Goal: Task Accomplishment & Management: Use online tool/utility

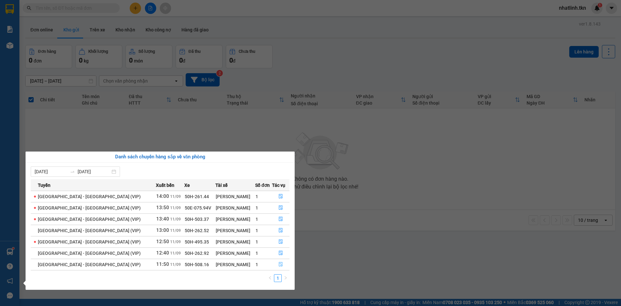
click at [279, 268] on button "button" at bounding box center [281, 264] width 17 height 10
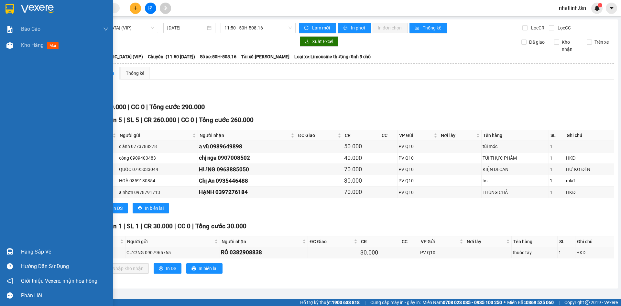
click at [34, 262] on div "Hướng dẫn sử dụng" at bounding box center [64, 267] width 87 height 10
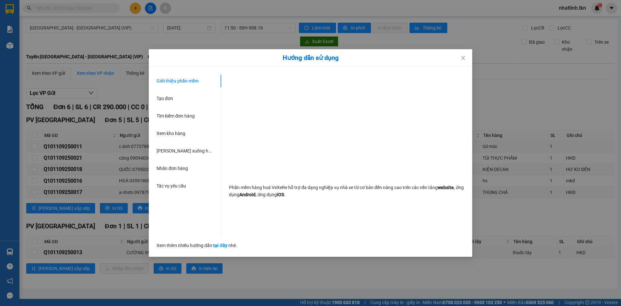
click at [37, 249] on div "Hướng dẫn sử dụng Giới thiệu phần mềm Tạo đơn Tìm kiếm đơn hàng Xem kho hàng Lê…" at bounding box center [310, 153] width 621 height 306
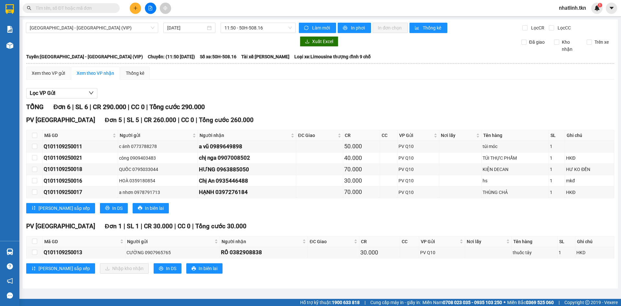
click at [37, 249] on label at bounding box center [34, 252] width 5 height 7
click at [37, 250] on input "checkbox" at bounding box center [34, 252] width 5 height 5
checkbox input "true"
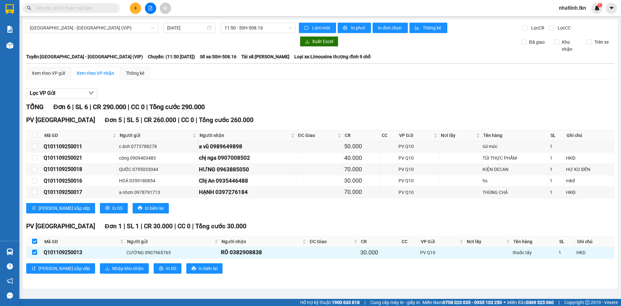
checkbox input "true"
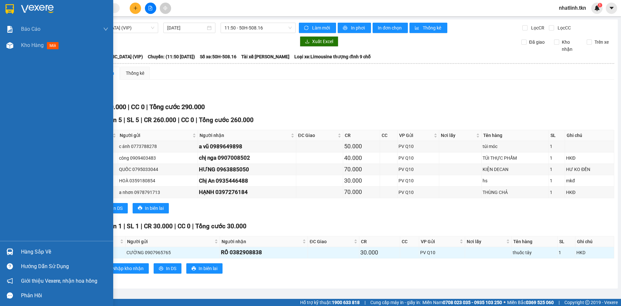
click at [7, 251] on img at bounding box center [9, 251] width 7 height 7
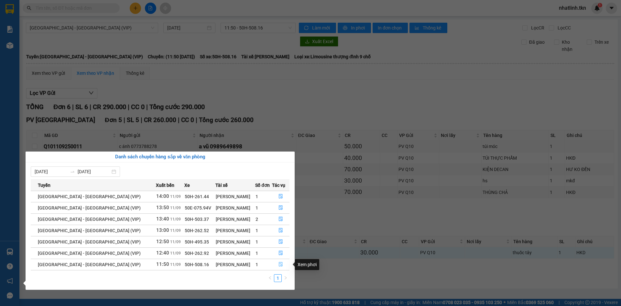
click at [279, 266] on icon "file-done" at bounding box center [281, 264] width 5 height 5
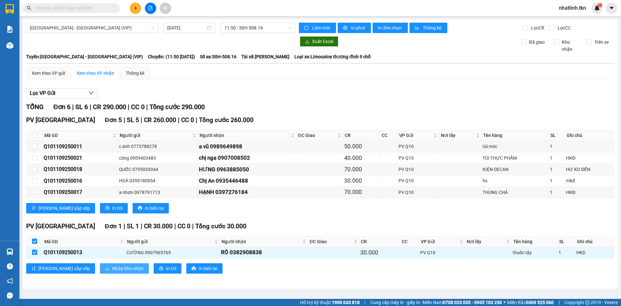
click at [112, 268] on span "Nhập kho nhận" at bounding box center [127, 268] width 31 height 7
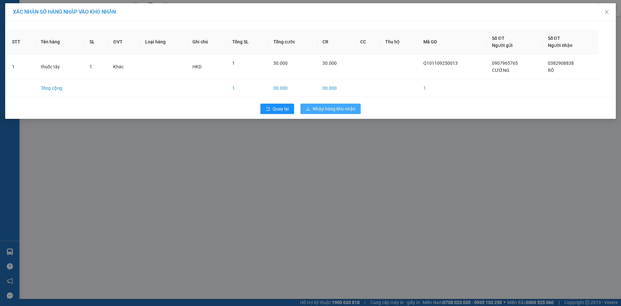
click at [327, 107] on span "Nhập hàng kho nhận" at bounding box center [334, 108] width 43 height 7
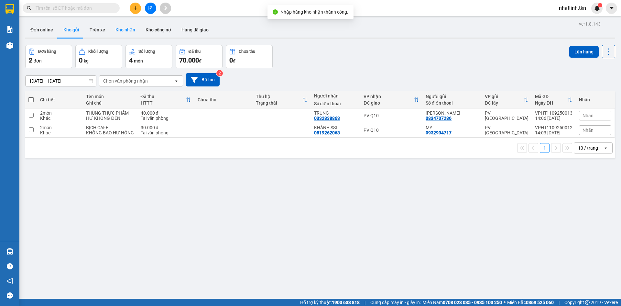
click at [130, 29] on button "Kho nhận" at bounding box center [125, 30] width 30 height 16
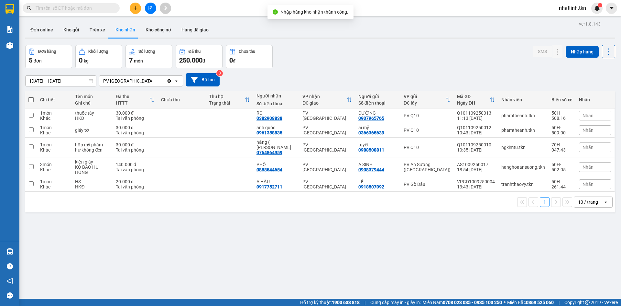
click at [124, 106] on th "Đã thu HTTT" at bounding box center [135, 99] width 45 height 17
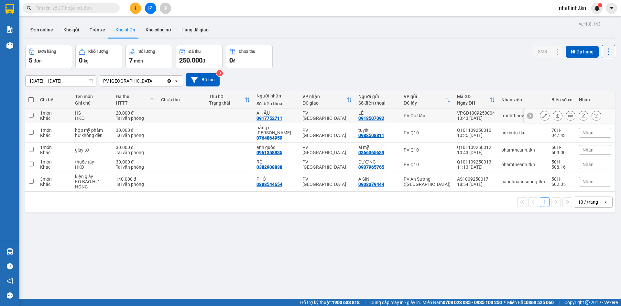
click at [91, 113] on div "HS" at bounding box center [92, 112] width 34 height 5
checkbox input "true"
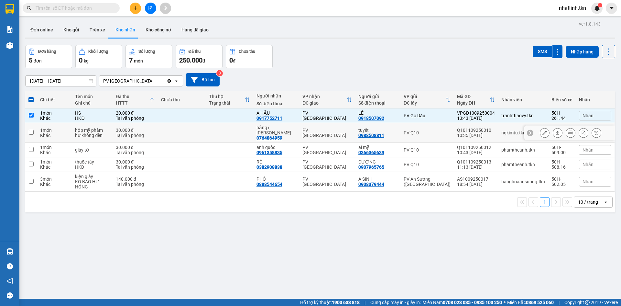
click at [343, 132] on div "PV [GEOGRAPHIC_DATA]" at bounding box center [328, 133] width 50 height 10
checkbox input "true"
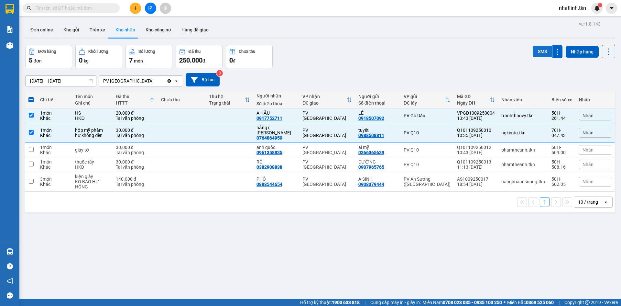
click at [539, 51] on button "SMS" at bounding box center [542, 52] width 19 height 12
click at [537, 52] on button "SMS" at bounding box center [542, 52] width 19 height 12
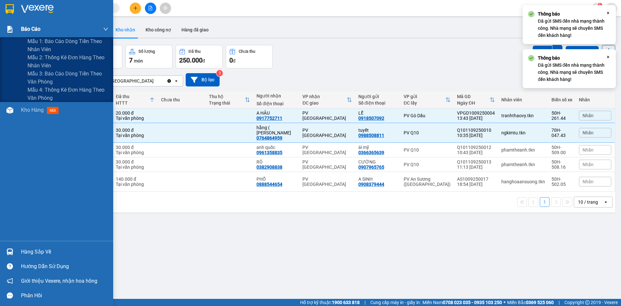
click at [10, 28] on img at bounding box center [9, 29] width 7 height 7
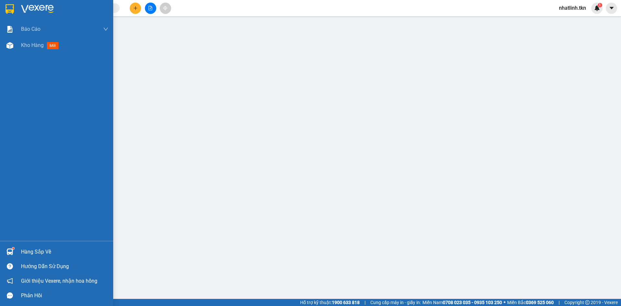
drag, startPoint x: 18, startPoint y: 249, endPoint x: 49, endPoint y: 126, distance: 127.0
click at [18, 249] on div "Hàng sắp về" at bounding box center [56, 251] width 113 height 15
click at [13, 46] on div at bounding box center [9, 45] width 11 height 11
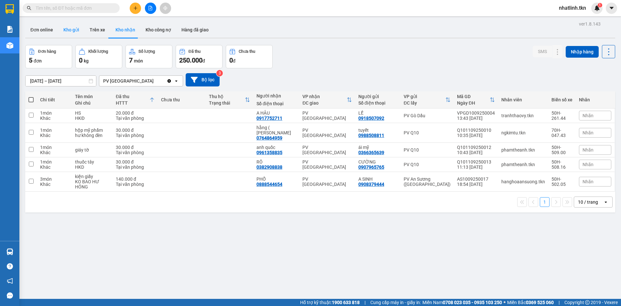
click at [68, 29] on button "Kho gửi" at bounding box center [71, 30] width 26 height 16
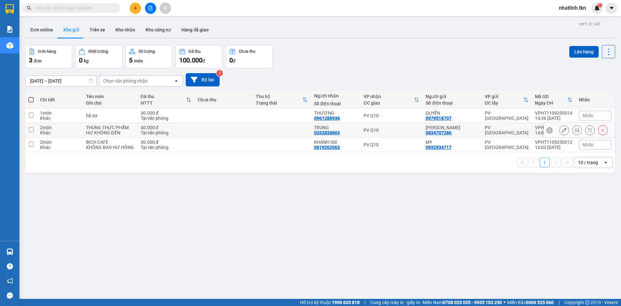
click at [165, 131] on div "Tại văn phòng" at bounding box center [166, 132] width 50 height 5
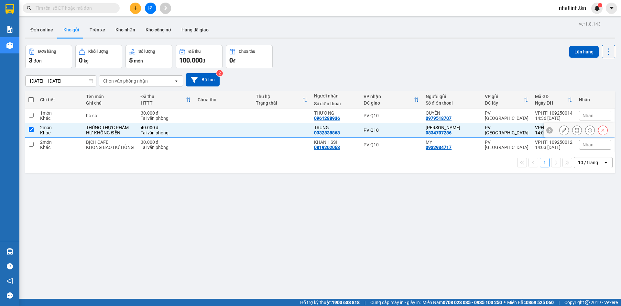
checkbox input "true"
click at [155, 146] on div "Tại văn phòng" at bounding box center [166, 147] width 50 height 5
checkbox input "true"
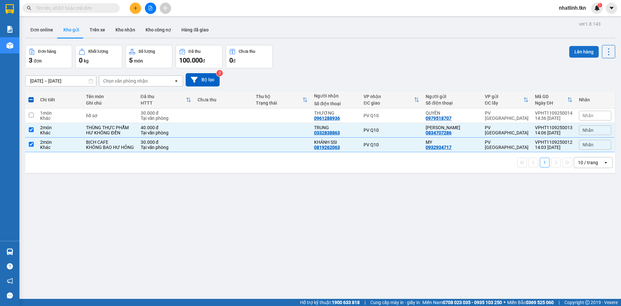
click at [572, 51] on button "Lên hàng" at bounding box center [584, 52] width 29 height 12
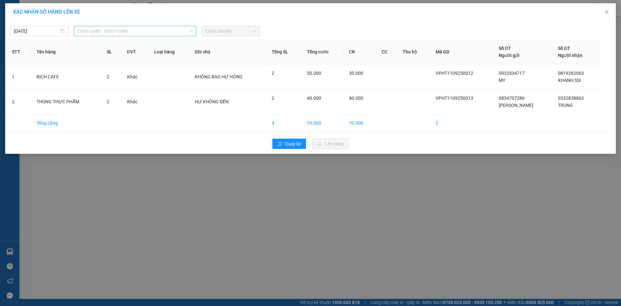
drag, startPoint x: 127, startPoint y: 29, endPoint x: 129, endPoint y: 48, distance: 19.5
click at [127, 28] on span "Chọn tuyến - nhóm tuyến" at bounding box center [135, 31] width 115 height 10
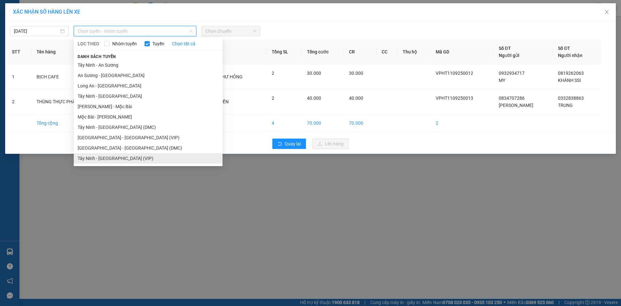
click at [140, 161] on li "Tây Ninh - [GEOGRAPHIC_DATA] (VIP)" at bounding box center [148, 158] width 149 height 10
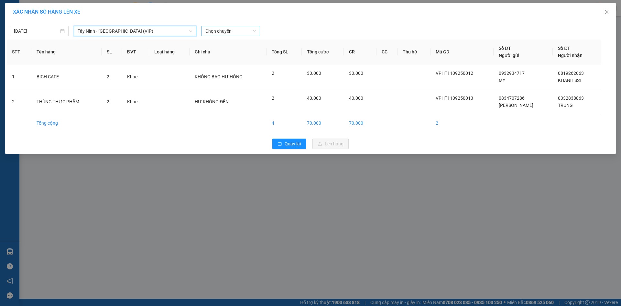
click at [228, 31] on span "Chọn chuyến" at bounding box center [231, 31] width 51 height 10
click at [222, 30] on span "Chọn chuyến" at bounding box center [231, 31] width 51 height 10
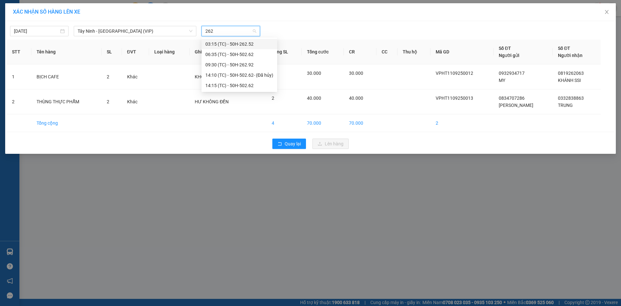
click at [231, 31] on input "262" at bounding box center [229, 31] width 46 height 10
type input "2"
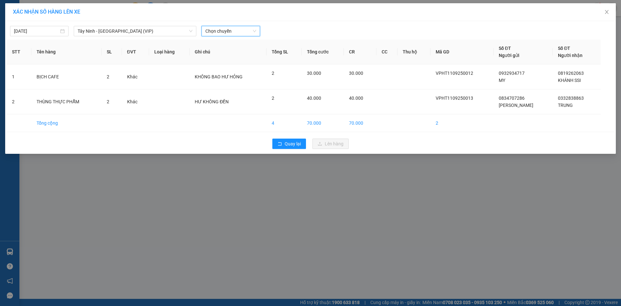
click at [230, 30] on span "Chọn chuyến" at bounding box center [231, 31] width 51 height 10
type input "50262"
click at [225, 65] on div "14:15 (TC) - 50H-502.62" at bounding box center [240, 64] width 68 height 7
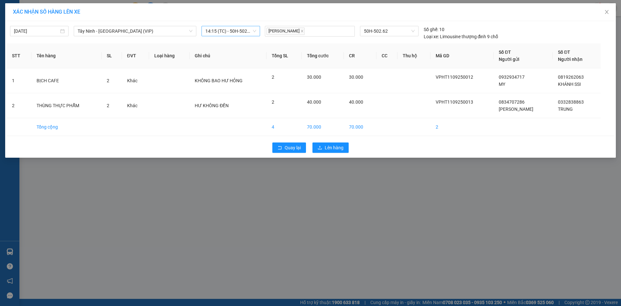
click at [327, 198] on div "XÁC NHẬN SỐ HÀNG LÊN XE [DATE] [GEOGRAPHIC_DATA] - [GEOGRAPHIC_DATA] (VIP) LỌC …" at bounding box center [310, 153] width 621 height 306
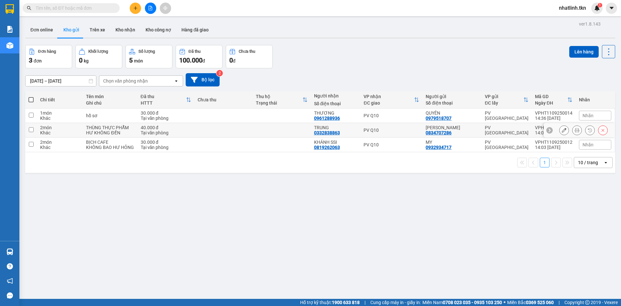
click at [89, 131] on div "HƯ KHÔNG ĐỀN" at bounding box center [110, 132] width 48 height 5
checkbox input "true"
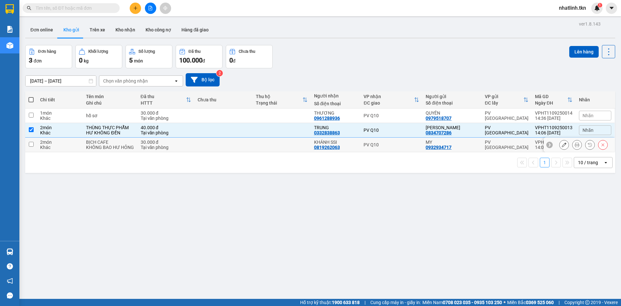
click at [89, 145] on div "KHÔNG BAO HƯ HỎNG" at bounding box center [110, 147] width 48 height 5
checkbox input "true"
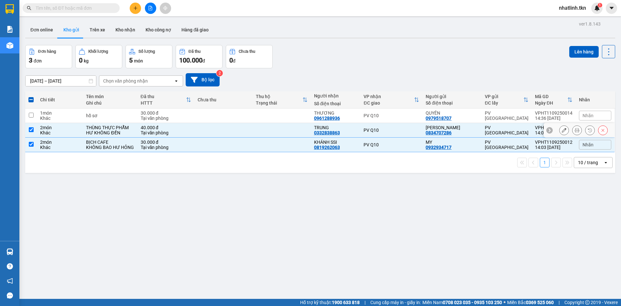
click at [66, 131] on div "Khác" at bounding box center [59, 132] width 39 height 5
checkbox input "false"
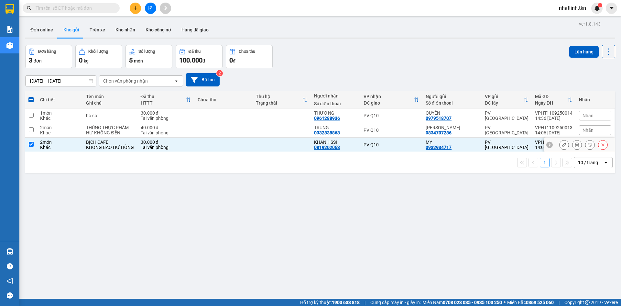
click at [63, 141] on div "2 món" at bounding box center [59, 141] width 39 height 5
checkbox input "false"
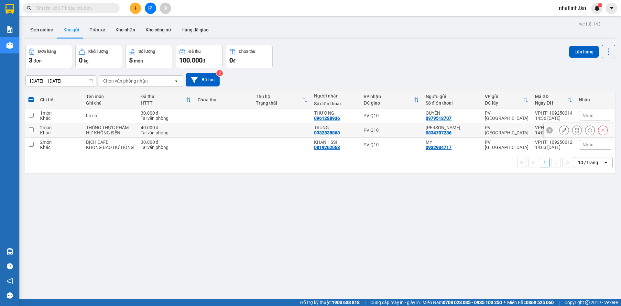
drag, startPoint x: 83, startPoint y: 128, endPoint x: 221, endPoint y: 117, distance: 139.0
click at [84, 127] on tr "2 món Khác THÙNG THỰC PHẪM HƯ KHÔNG ĐỀN 40.000 đ Tại văn phòng TRUNG 0332838863…" at bounding box center [320, 130] width 590 height 15
checkbox input "true"
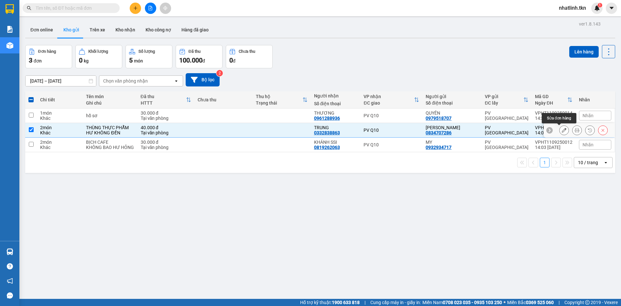
click at [562, 131] on icon at bounding box center [564, 130] width 5 height 5
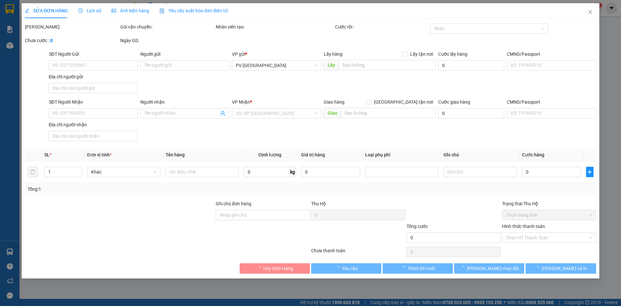
type input "0834707286"
type input "[PERSON_NAME]"
type input "0332838863"
type input "TRUNG"
type input "40.000"
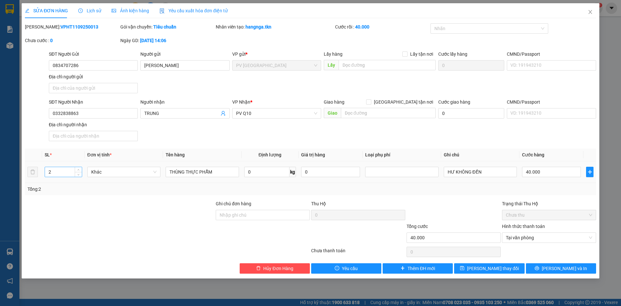
click at [65, 171] on input "2" at bounding box center [63, 172] width 37 height 10
type input "1"
click at [98, 221] on div at bounding box center [119, 211] width 191 height 23
click at [568, 269] on span "[PERSON_NAME] và In" at bounding box center [564, 268] width 45 height 7
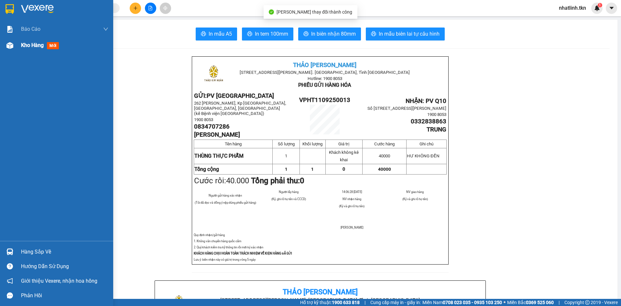
click at [16, 40] on div "Kho hàng mới" at bounding box center [56, 45] width 113 height 16
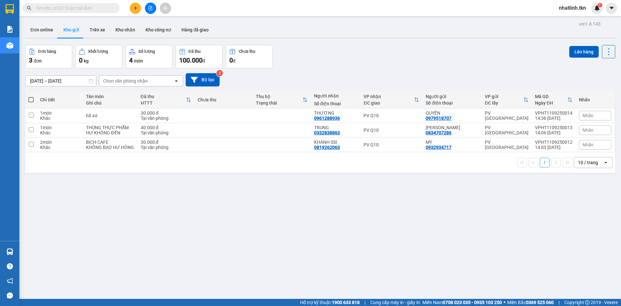
click at [293, 234] on div "ver 1.8.143 Đơn online Kho gửi Trên xe Kho nhận Kho công nợ Hàng đã giao Đơn hà…" at bounding box center [321, 172] width 596 height 306
click at [127, 142] on div "BỊCH CAFE" at bounding box center [110, 141] width 48 height 5
checkbox input "true"
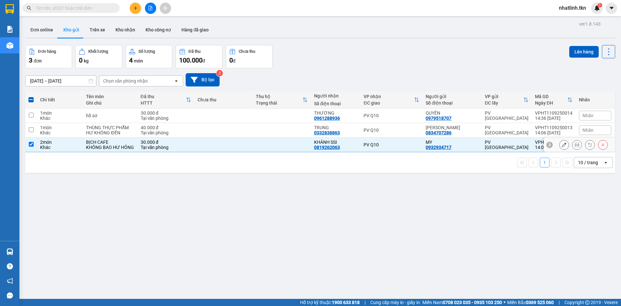
click at [562, 146] on button at bounding box center [564, 144] width 9 height 11
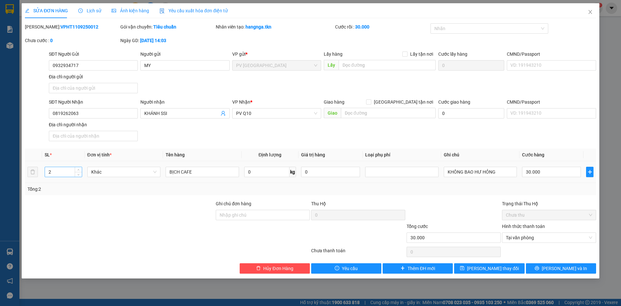
click at [60, 174] on input "2" at bounding box center [63, 172] width 37 height 10
type input "1"
click at [491, 266] on span "[PERSON_NAME] thay đổi" at bounding box center [493, 268] width 52 height 7
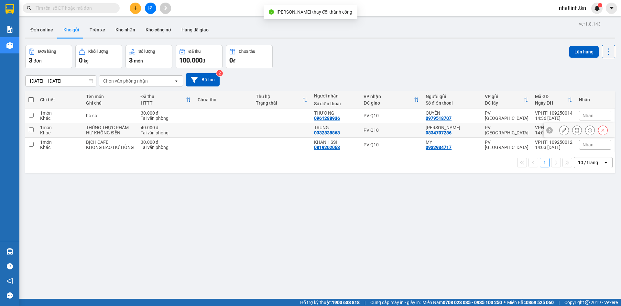
click at [113, 132] on div "HƯ KHÔNG ĐỀN" at bounding box center [110, 132] width 48 height 5
checkbox input "true"
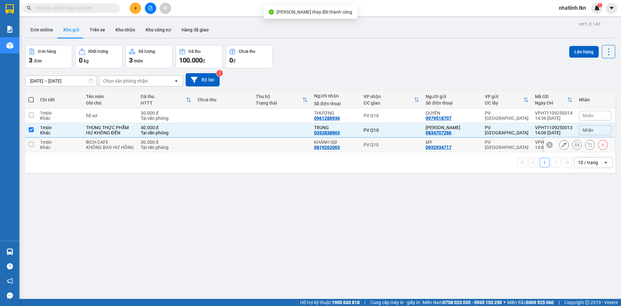
click at [107, 146] on div "KHÔNG BAO HƯ HỎNG" at bounding box center [110, 147] width 48 height 5
checkbox input "true"
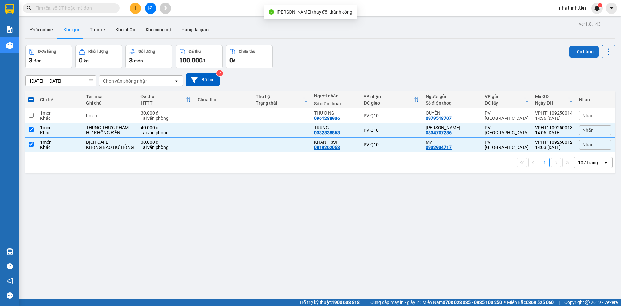
click at [572, 56] on button "Lên hàng" at bounding box center [584, 52] width 29 height 12
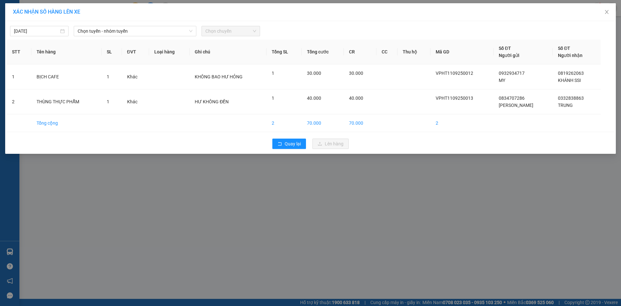
click at [129, 38] on div "[DATE] Chọn tuyến - nhóm tuyến Chọn chuyến STT Tên hàng SL ĐVT Loại hàng Ghi ch…" at bounding box center [310, 87] width 611 height 133
click at [154, 33] on span "Chọn tuyến - nhóm tuyến" at bounding box center [135, 31] width 115 height 10
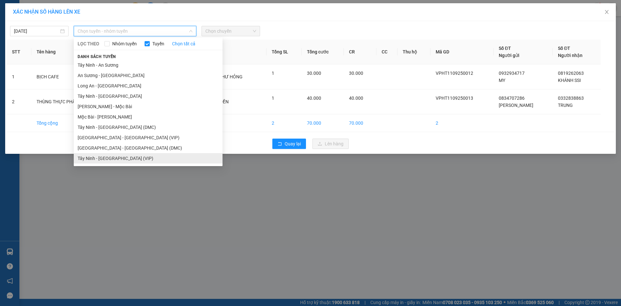
click at [143, 158] on li "Tây Ninh - [GEOGRAPHIC_DATA] (VIP)" at bounding box center [148, 158] width 149 height 10
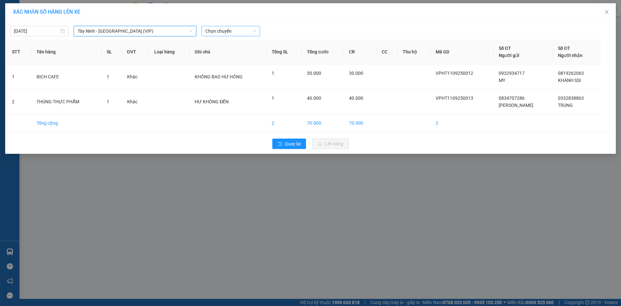
click at [215, 32] on span "Chọn chuyến" at bounding box center [231, 31] width 51 height 10
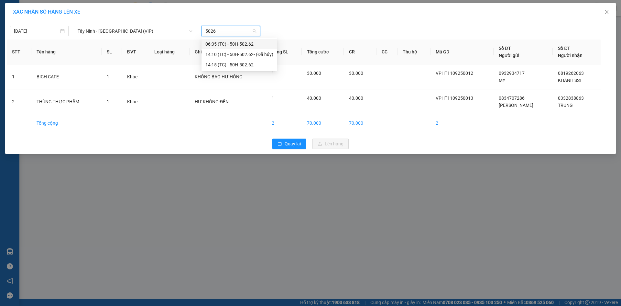
type input "50262"
click at [223, 67] on div "14:15 (TC) - 50H-502.62" at bounding box center [240, 64] width 68 height 7
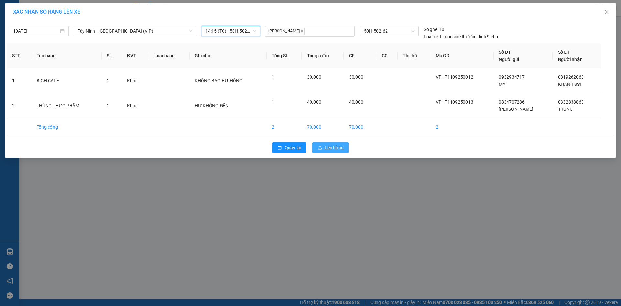
click at [332, 150] on span "Lên hàng" at bounding box center [334, 147] width 19 height 7
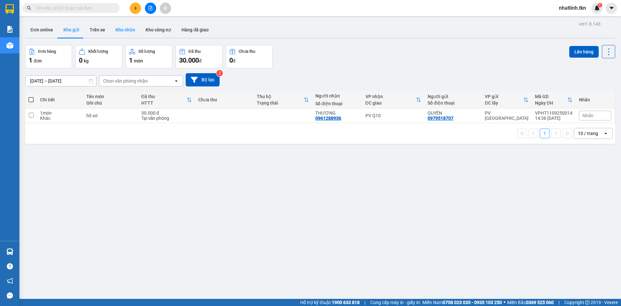
click at [126, 27] on button "Kho nhận" at bounding box center [125, 30] width 30 height 16
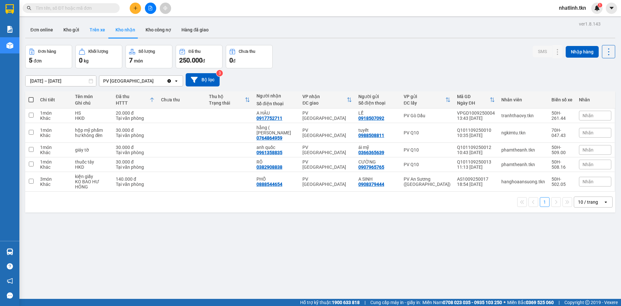
click at [97, 33] on button "Trên xe" at bounding box center [97, 30] width 26 height 16
type input "[DATE] – [DATE]"
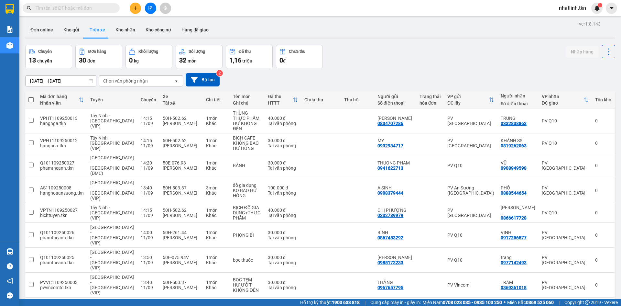
click at [12, 252] on img at bounding box center [9, 251] width 7 height 7
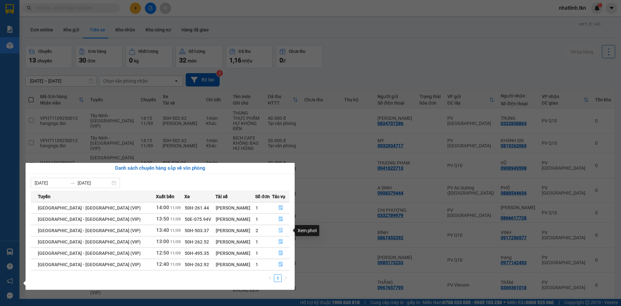
click at [275, 228] on button "button" at bounding box center [281, 230] width 17 height 10
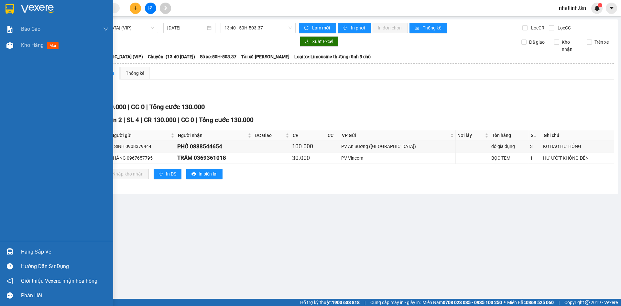
click at [23, 256] on div "Hàng sắp về" at bounding box center [64, 252] width 87 height 10
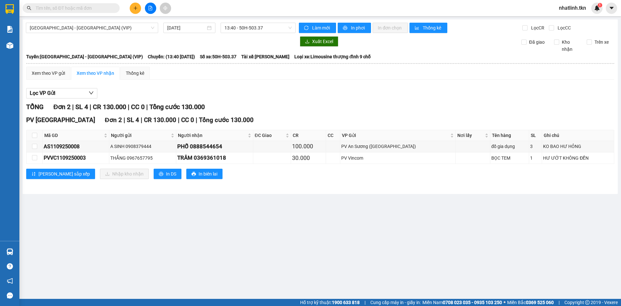
click at [311, 117] on section "Kết quả tìm kiếm ( 0 ) Bộ lọc No Data nhatlinh.tkn 1 Báo cáo Mẫu 1: Báo cáo dòn…" at bounding box center [310, 153] width 621 height 306
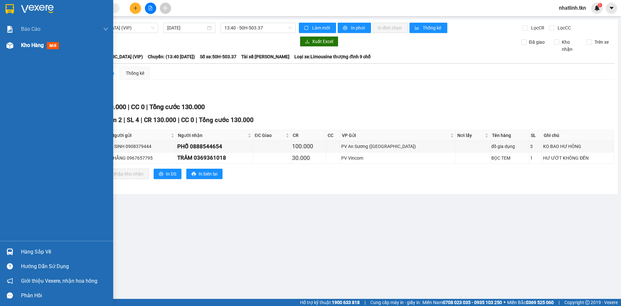
drag, startPoint x: 31, startPoint y: 58, endPoint x: 28, endPoint y: 43, distance: 15.1
click at [31, 56] on div "Báo cáo Mẫu 1: Báo cáo dòng tiền theo nhân viên Mẫu 2: Thống kê đơn hàng theo n…" at bounding box center [56, 131] width 113 height 220
click at [28, 41] on div "Kho hàng mới" at bounding box center [41, 45] width 40 height 8
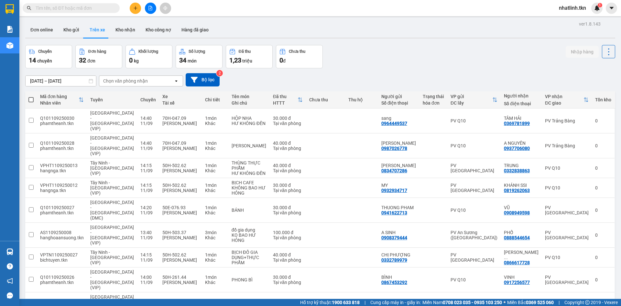
click at [364, 66] on div "Chuyến 14 chuyến Đơn hàng 32 đơn Khối lượng 0 kg Số lượng 34 món Đã thu 1,23 tr…" at bounding box center [320, 56] width 590 height 23
click at [66, 31] on button "Kho gửi" at bounding box center [71, 30] width 26 height 16
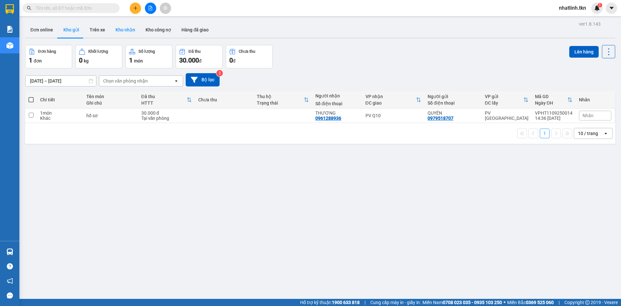
click at [114, 24] on button "Kho nhận" at bounding box center [125, 30] width 30 height 16
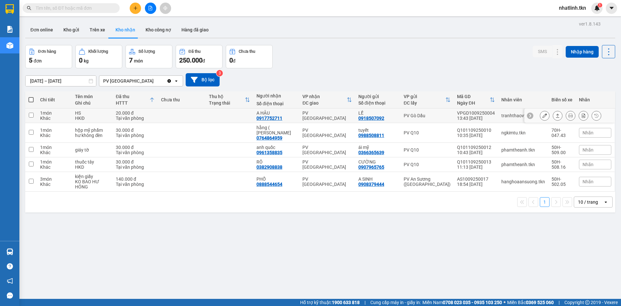
click at [73, 119] on td "HS HKĐ" at bounding box center [92, 115] width 41 height 15
checkbox input "true"
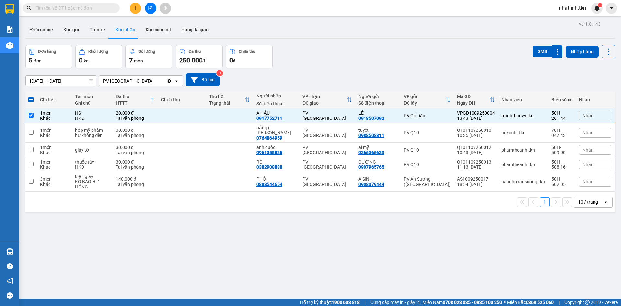
click at [36, 102] on th at bounding box center [31, 99] width 12 height 17
click at [33, 100] on span at bounding box center [30, 99] width 5 height 5
click at [31, 96] on input "checkbox" at bounding box center [31, 96] width 0 height 0
checkbox input "true"
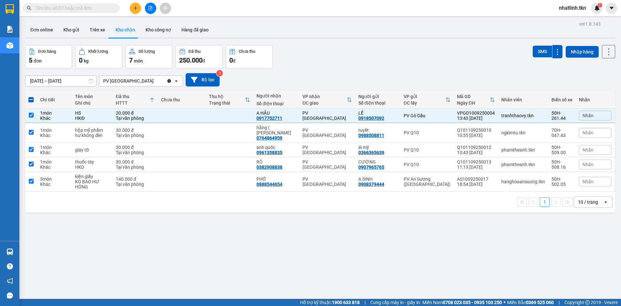
checkbox input "true"
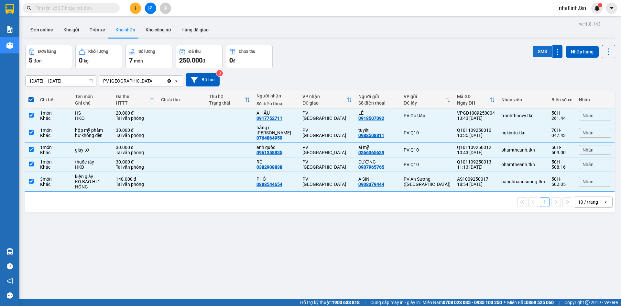
click at [540, 53] on button "SMS" at bounding box center [542, 52] width 19 height 12
click at [31, 116] on input "checkbox" at bounding box center [31, 115] width 5 height 5
checkbox input "false"
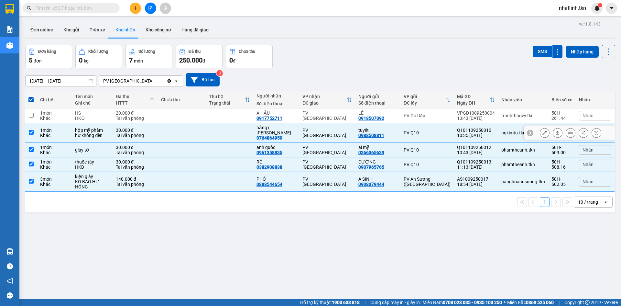
click at [31, 130] on input "checkbox" at bounding box center [31, 132] width 5 height 5
checkbox input "false"
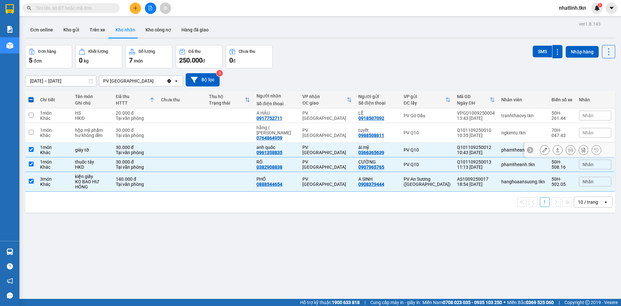
drag, startPoint x: 31, startPoint y: 139, endPoint x: 31, endPoint y: 149, distance: 10.7
click at [31, 143] on td at bounding box center [31, 150] width 12 height 15
checkbox input "false"
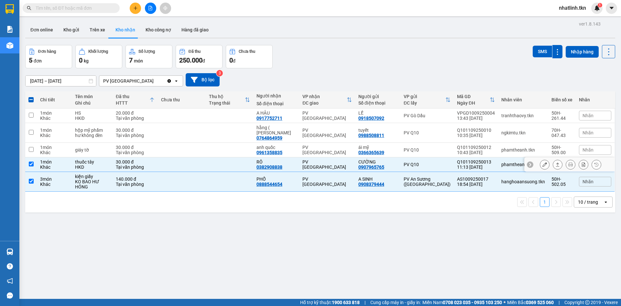
click at [31, 157] on td at bounding box center [31, 164] width 12 height 15
checkbox input "false"
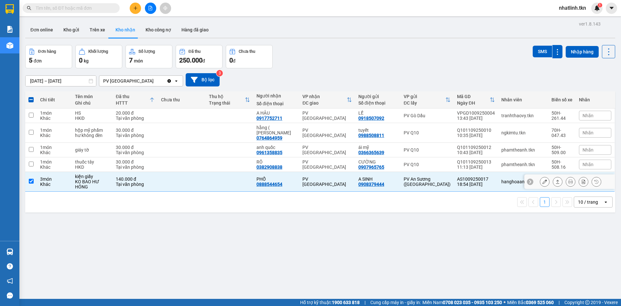
click at [33, 179] on input "checkbox" at bounding box center [31, 181] width 5 height 5
checkbox input "false"
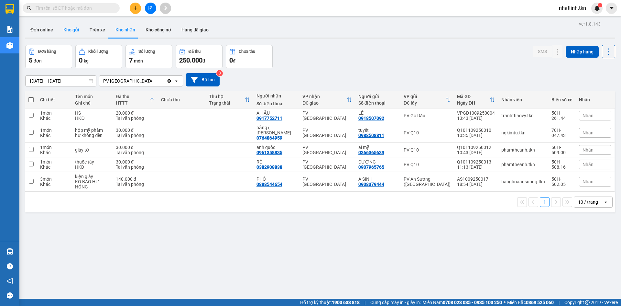
drag, startPoint x: 67, startPoint y: 29, endPoint x: 71, endPoint y: 59, distance: 30.6
click at [68, 29] on button "Kho gửi" at bounding box center [71, 30] width 26 height 16
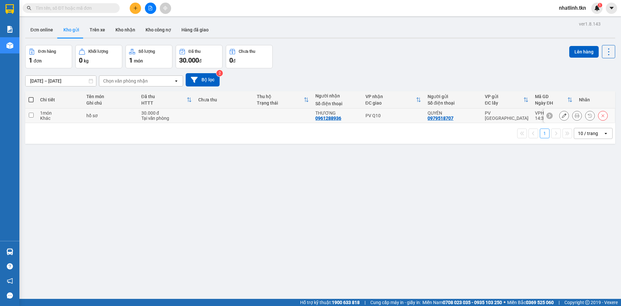
click at [94, 113] on div "hồ sơ" at bounding box center [110, 115] width 48 height 5
checkbox input "true"
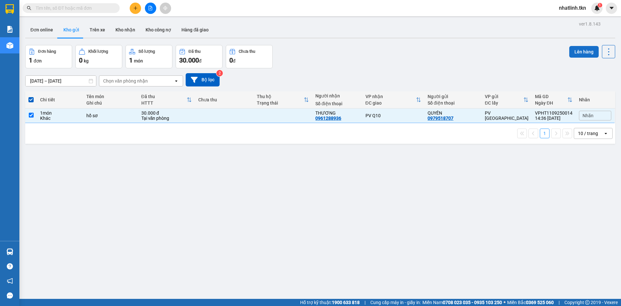
click at [573, 51] on button "Lên hàng" at bounding box center [584, 52] width 29 height 12
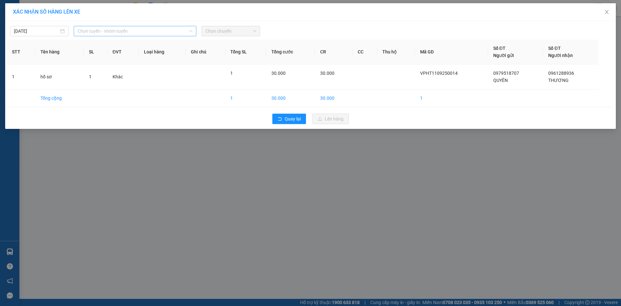
click at [161, 30] on span "Chọn tuyến - nhóm tuyến" at bounding box center [135, 31] width 115 height 10
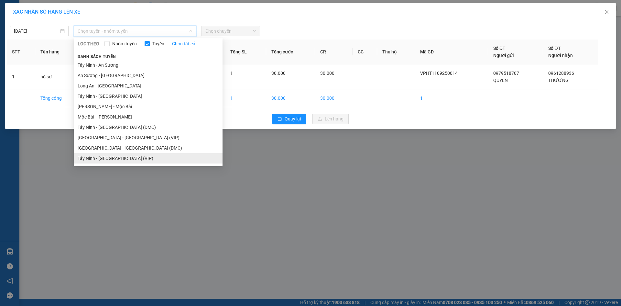
click at [152, 155] on li "Tây Ninh - [GEOGRAPHIC_DATA] (VIP)" at bounding box center [148, 158] width 149 height 10
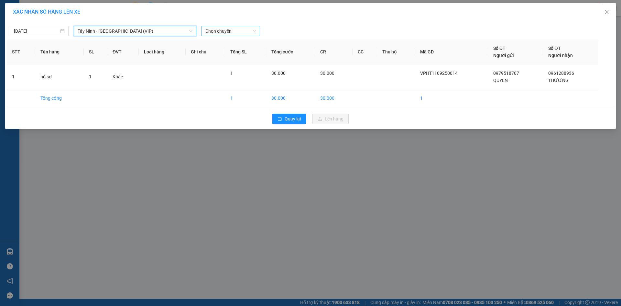
click at [224, 33] on span "Chọn chuyến" at bounding box center [231, 31] width 51 height 10
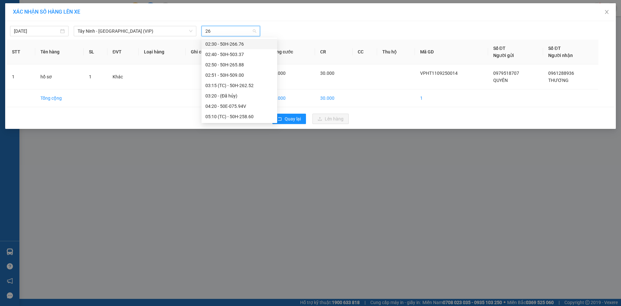
type input "262"
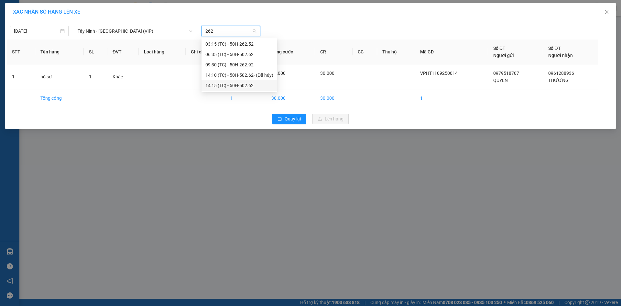
click at [238, 83] on div "14:15 (TC) - 50H-502.62" at bounding box center [240, 85] width 68 height 7
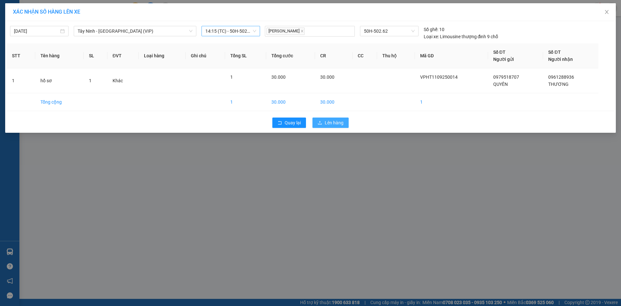
click at [335, 122] on span "Lên hàng" at bounding box center [334, 122] width 19 height 7
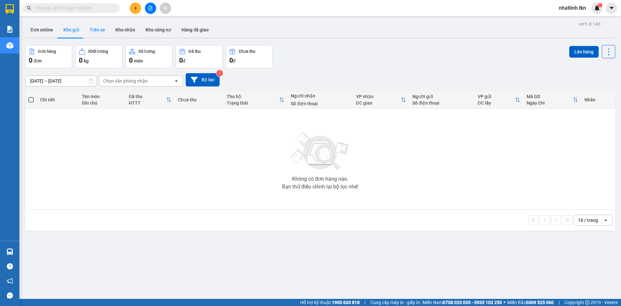
click at [100, 29] on button "Trên xe" at bounding box center [97, 30] width 26 height 16
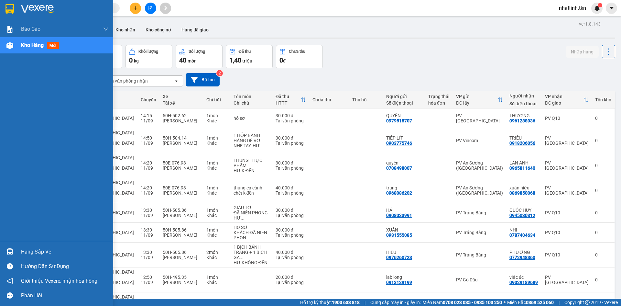
click at [13, 250] on div at bounding box center [9, 251] width 11 height 11
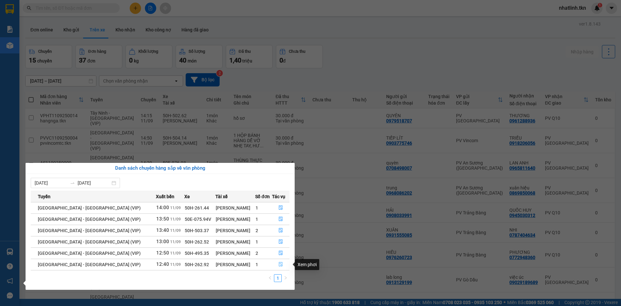
click at [273, 265] on button "button" at bounding box center [281, 264] width 17 height 10
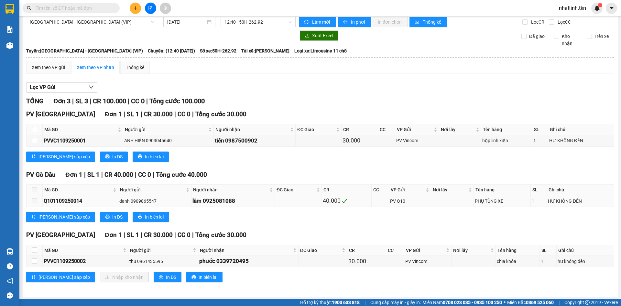
scroll to position [7, 0]
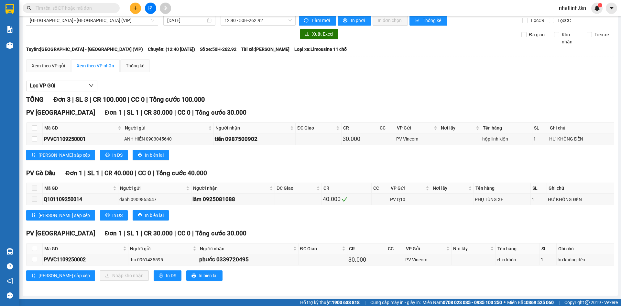
click at [470, 278] on div "[PERSON_NAME] sắp xếp Nhập kho nhận In DS In biên lai" at bounding box center [320, 275] width 588 height 10
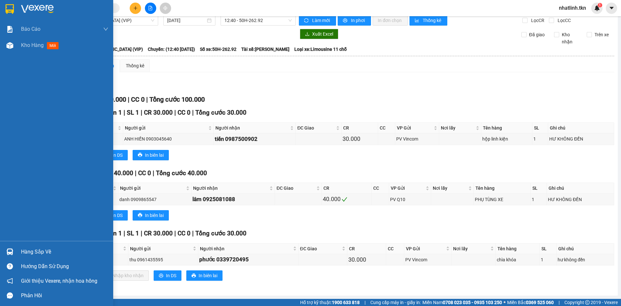
drag, startPoint x: 28, startPoint y: 253, endPoint x: 32, endPoint y: 251, distance: 4.3
click at [28, 253] on div "Hàng sắp về" at bounding box center [64, 252] width 87 height 10
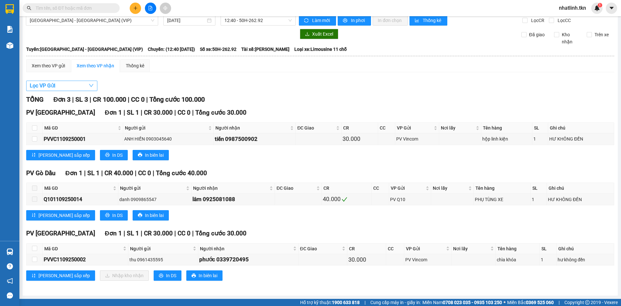
drag, startPoint x: 393, startPoint y: 83, endPoint x: 75, endPoint y: 84, distance: 317.5
click at [390, 83] on section "Kết quả tìm kiếm ( 0 ) Bộ lọc No Data nhatlinh.tkn 1 Báo cáo Mẫu 1: Báo cáo dòn…" at bounding box center [310, 153] width 621 height 306
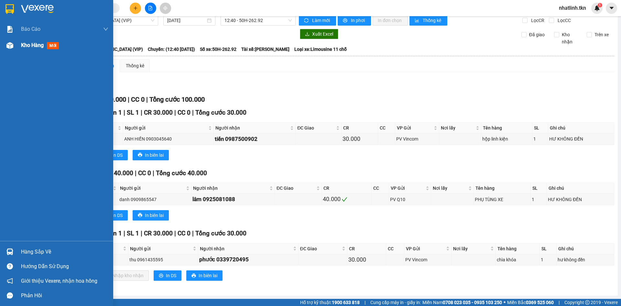
drag, startPoint x: 11, startPoint y: 44, endPoint x: 104, endPoint y: 68, distance: 96.1
click at [11, 45] on img at bounding box center [9, 45] width 7 height 7
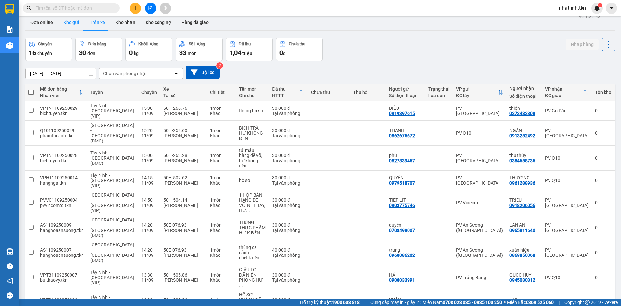
click at [67, 27] on button "Kho gửi" at bounding box center [71, 23] width 26 height 16
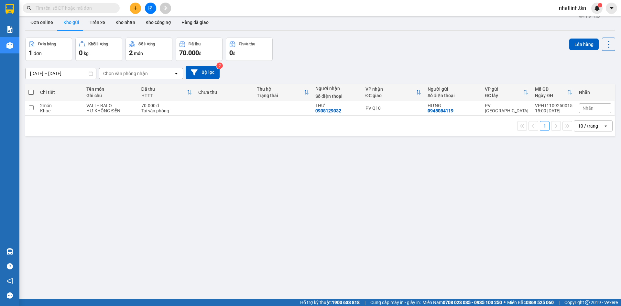
click at [192, 112] on div "Tại văn phòng" at bounding box center [166, 110] width 51 height 5
checkbox input "true"
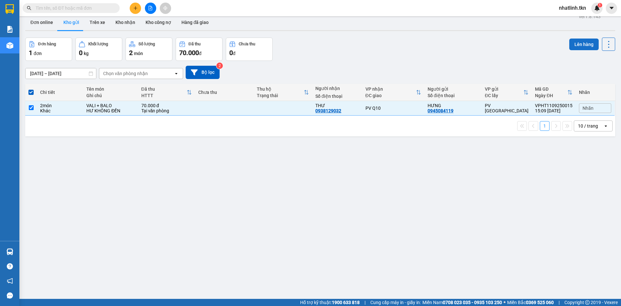
click at [576, 43] on button "Lên hàng" at bounding box center [584, 45] width 29 height 12
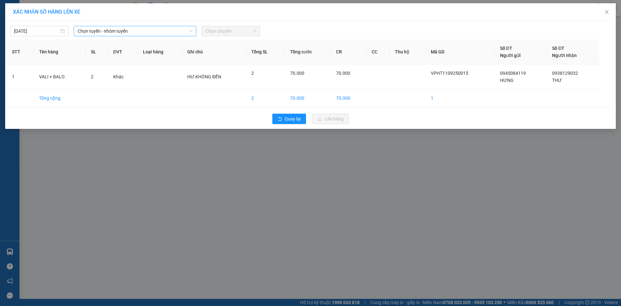
drag, startPoint x: 156, startPoint y: 29, endPoint x: 156, endPoint y: 37, distance: 7.4
click at [156, 30] on span "Chọn tuyến - nhóm tuyến" at bounding box center [135, 31] width 115 height 10
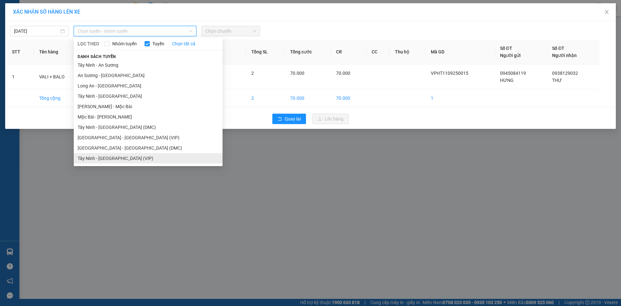
click at [122, 161] on li "Tây Ninh - [GEOGRAPHIC_DATA] (VIP)" at bounding box center [148, 158] width 149 height 10
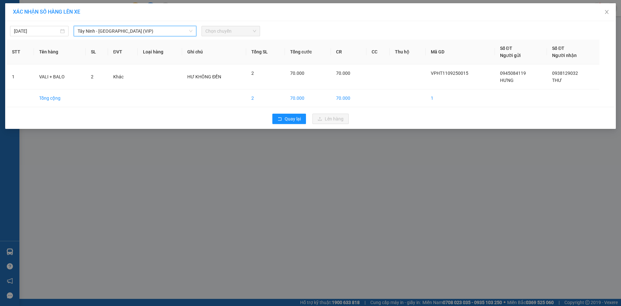
click at [225, 31] on span "Chọn chuyến" at bounding box center [231, 31] width 51 height 10
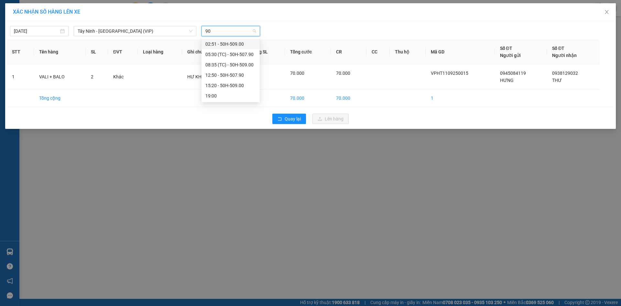
type input "900"
click at [233, 63] on div "15:20 - 50H-509.00" at bounding box center [231, 64] width 50 height 7
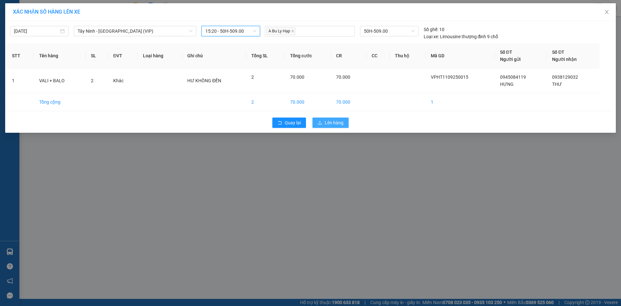
click at [341, 125] on span "Lên hàng" at bounding box center [334, 122] width 19 height 7
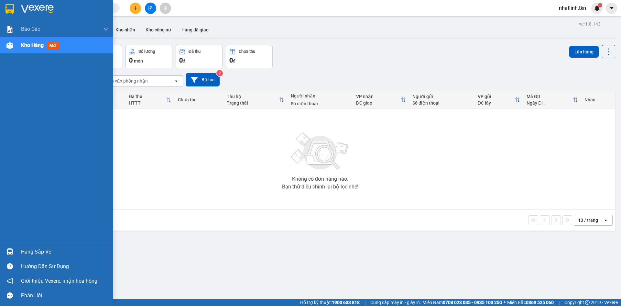
click at [13, 250] on img at bounding box center [9, 251] width 7 height 7
